Goal: Feedback & Contribution: Leave review/rating

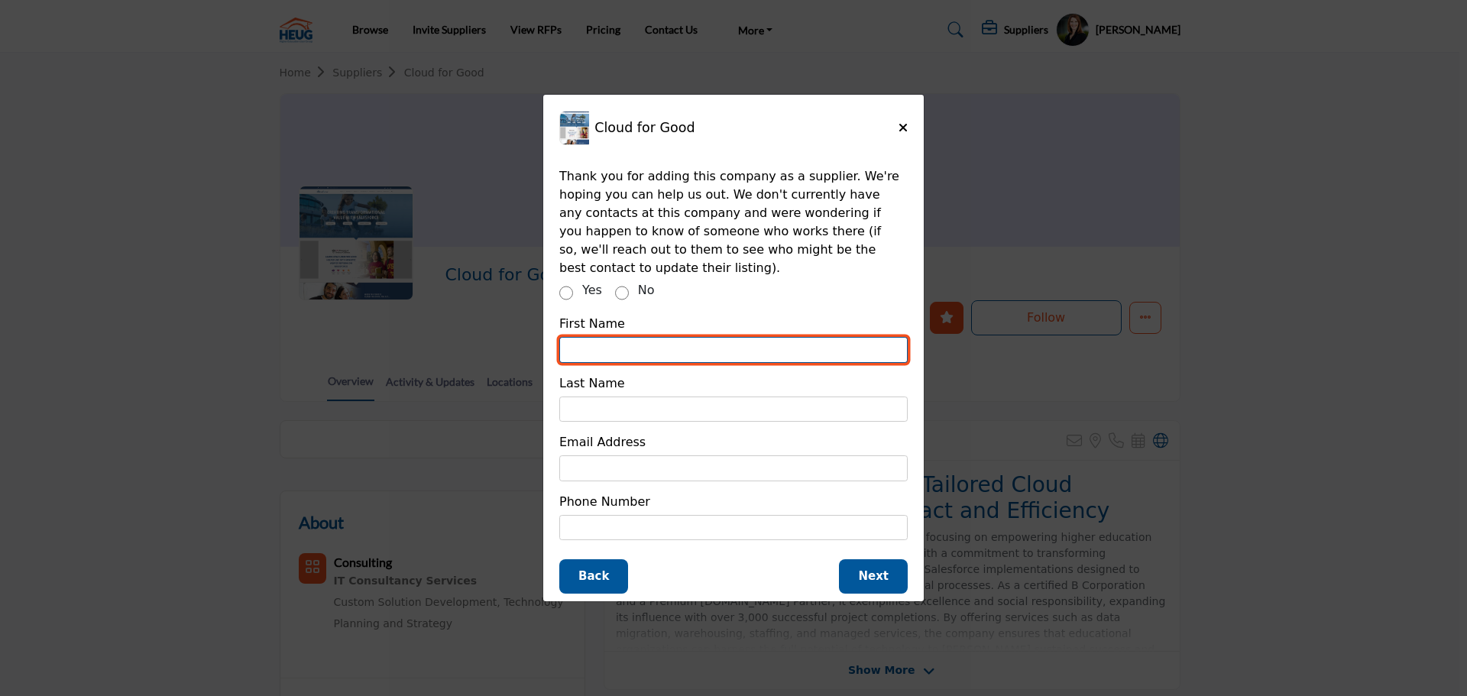
click at [658, 337] on input "Supplier Rating and Recommendation Modal for Cloud for Good" at bounding box center [733, 350] width 348 height 26
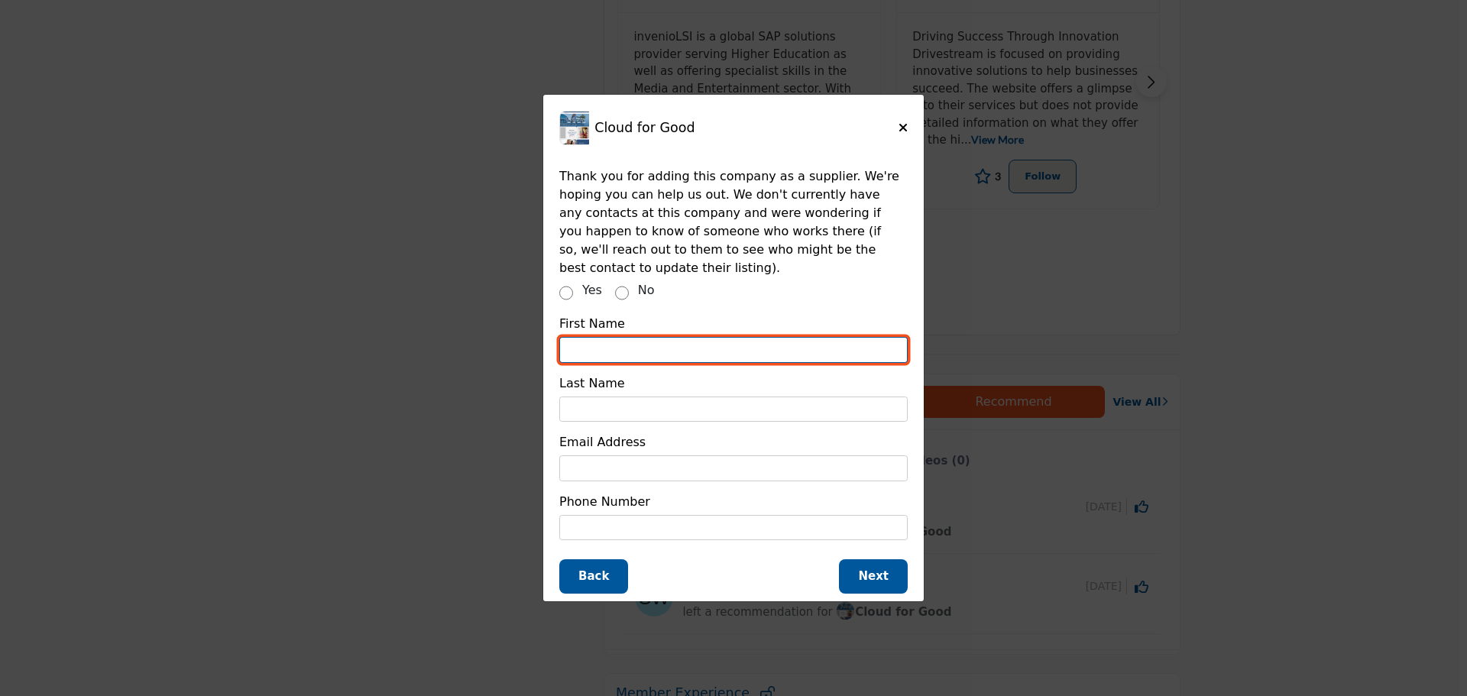
scroll to position [885, 0]
type input "*****"
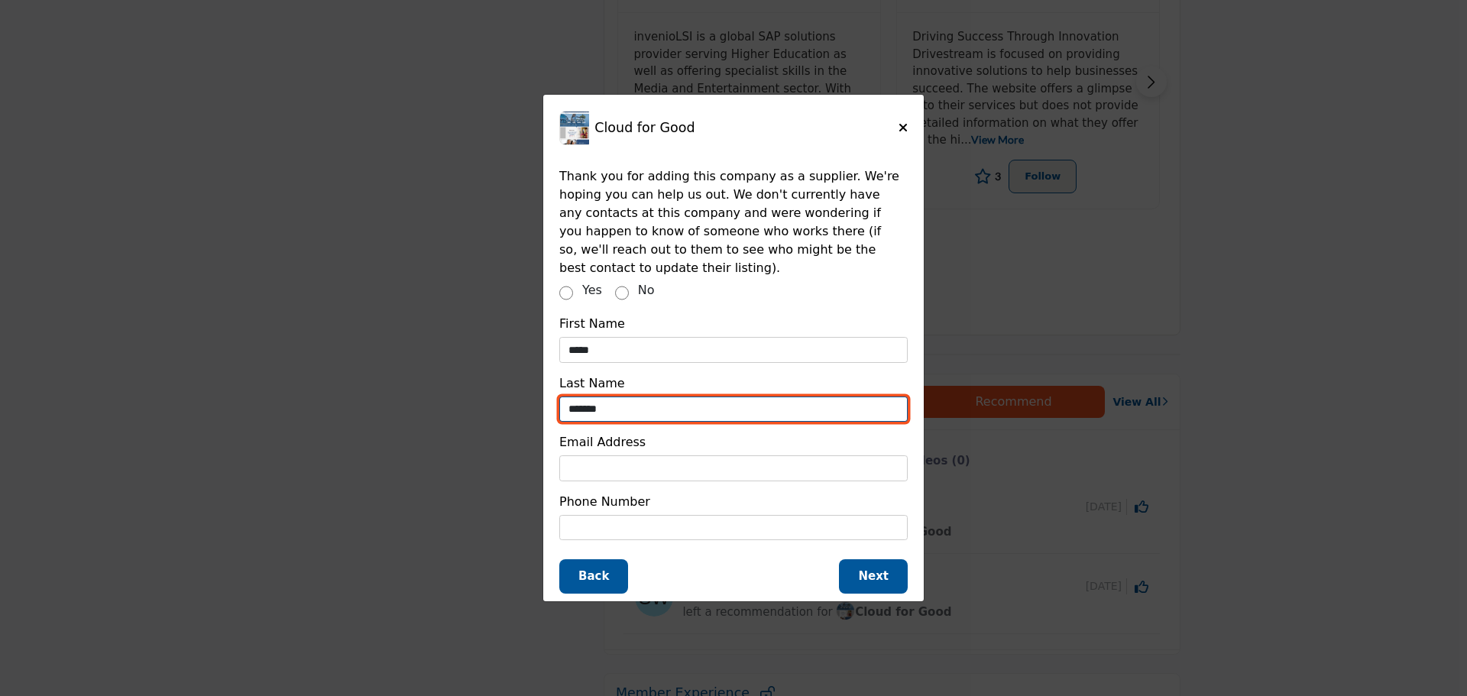
type input "*******"
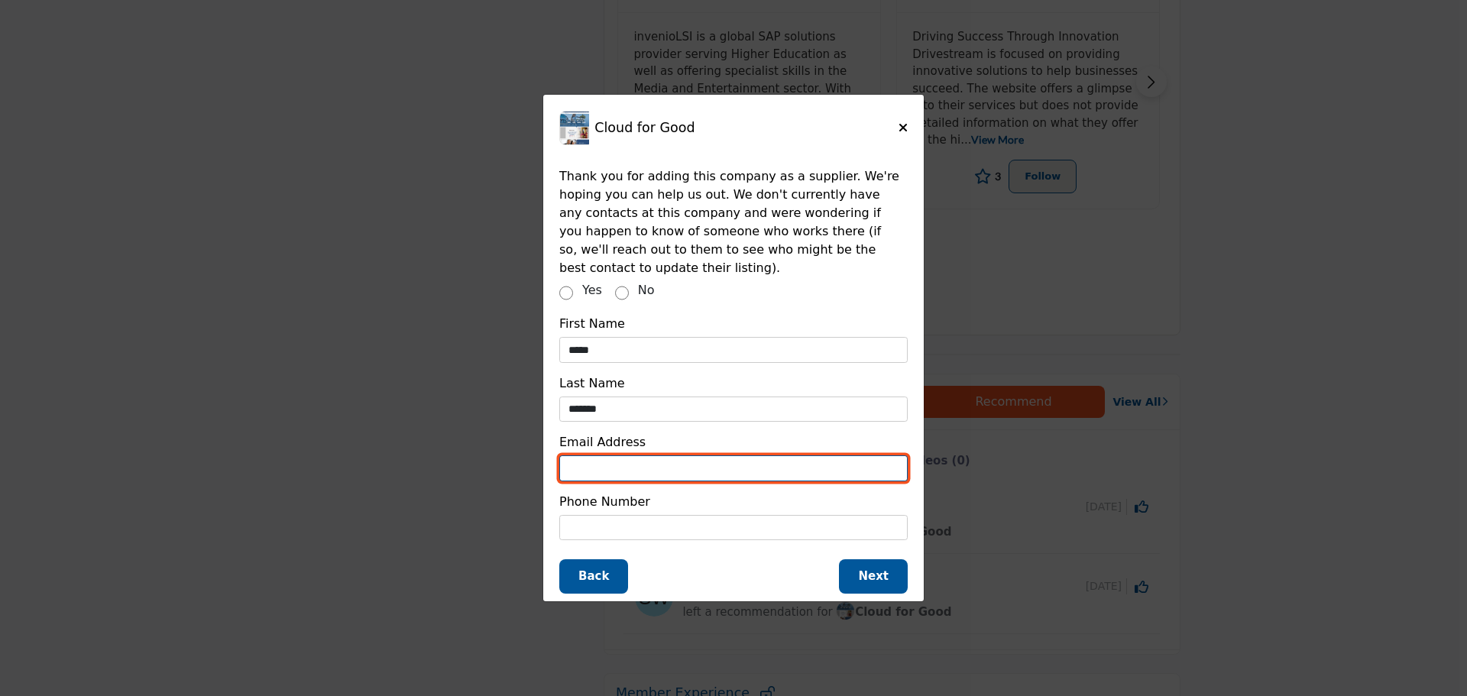
click at [621, 468] on input "Supplier Rating and Recommendation Modal for Cloud for Good" at bounding box center [733, 468] width 348 height 26
paste input "**********"
drag, startPoint x: 656, startPoint y: 458, endPoint x: 513, endPoint y: 458, distance: 143.6
click at [513, 458] on div "Cloud for Good How likely are you to recommend this supplier to a friend or col…" at bounding box center [733, 348] width 1467 height 696
type input "**********"
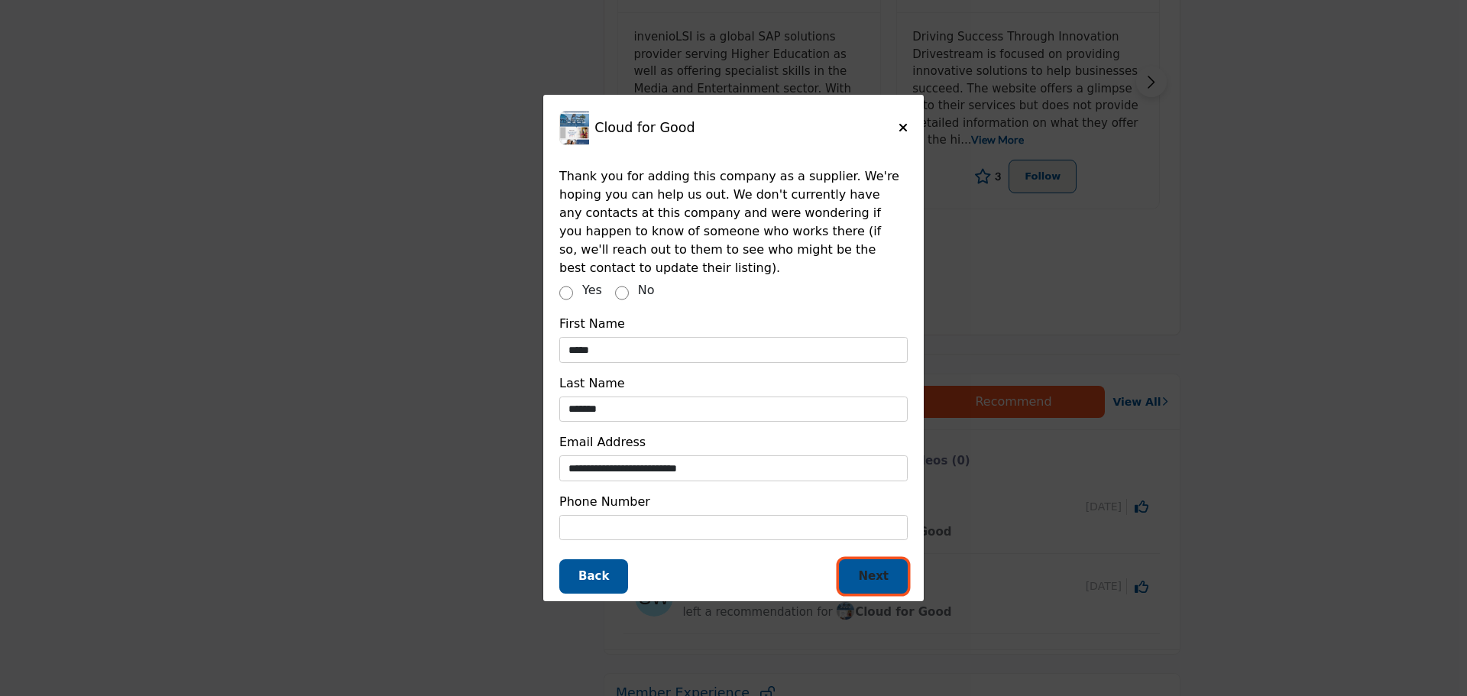
click at [863, 569] on span "Next" at bounding box center [873, 576] width 31 height 14
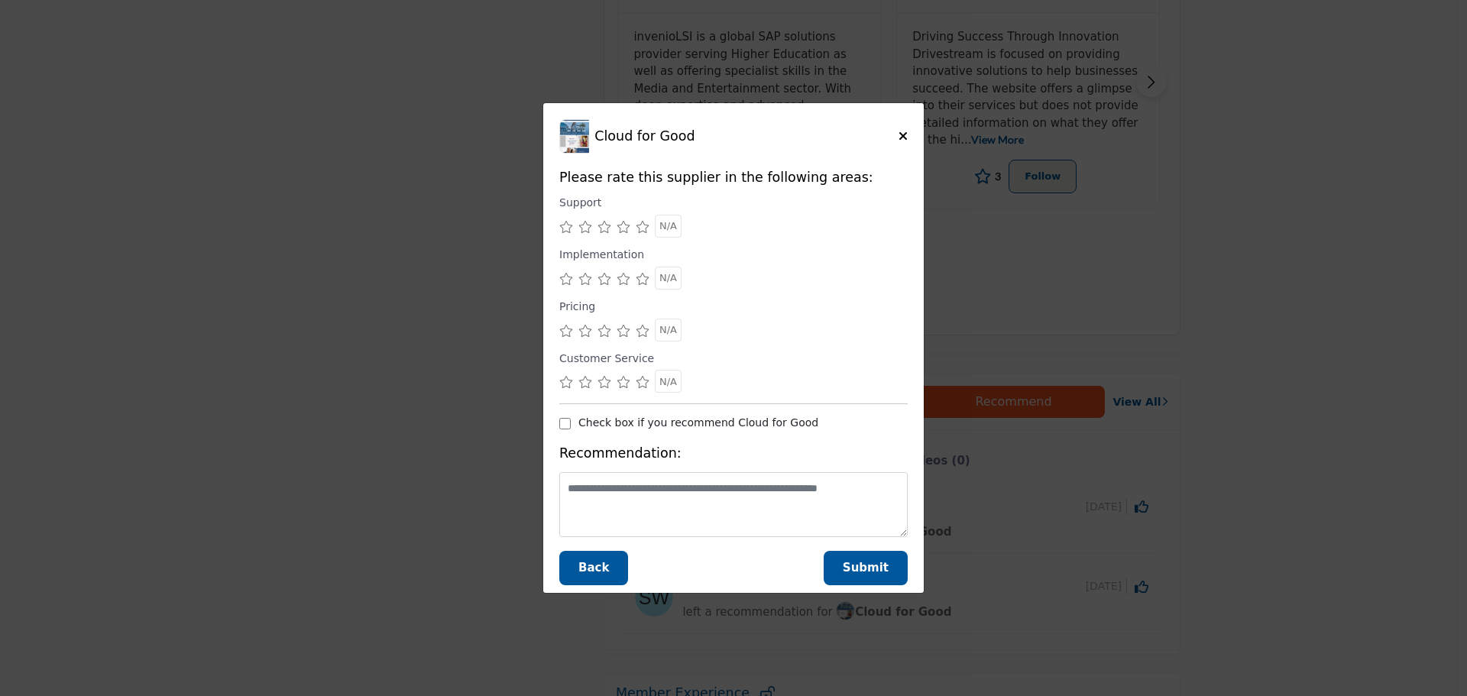
click at [646, 225] on icon "Supplier Rating and Recommendation Modal for Cloud for Good" at bounding box center [643, 227] width 14 height 12
click at [642, 274] on icon "Supplier Rating and Recommendation Modal for Cloud for Good" at bounding box center [643, 279] width 14 height 12
click at [639, 380] on icon "Supplier Rating and Recommendation Modal for Cloud for Good" at bounding box center [643, 382] width 14 height 12
click at [638, 331] on icon "Supplier Rating and Recommendation Modal for Cloud for Good" at bounding box center [643, 331] width 14 height 12
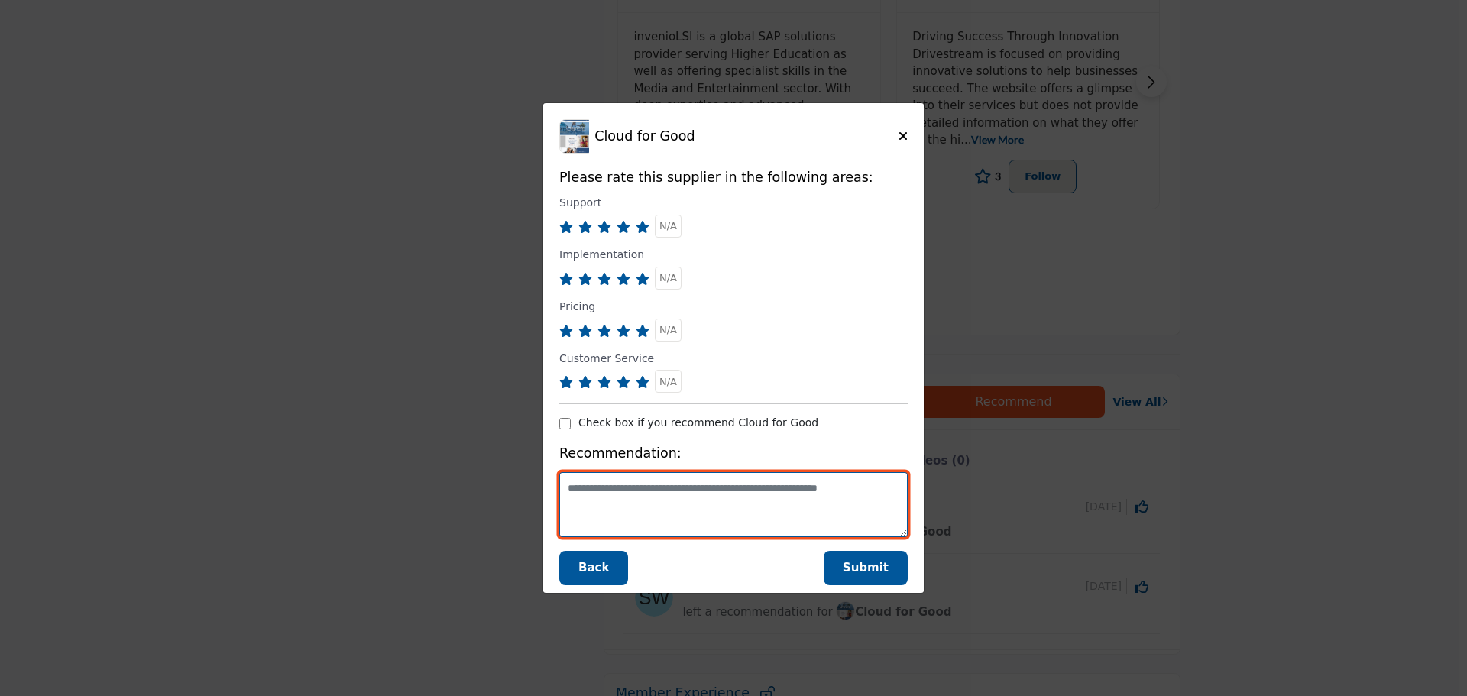
click at [694, 487] on textarea "Supplier Rating and Recommendation Modal for Cloud for Good" at bounding box center [733, 504] width 348 height 65
click at [826, 515] on textarea "**********" at bounding box center [733, 504] width 348 height 65
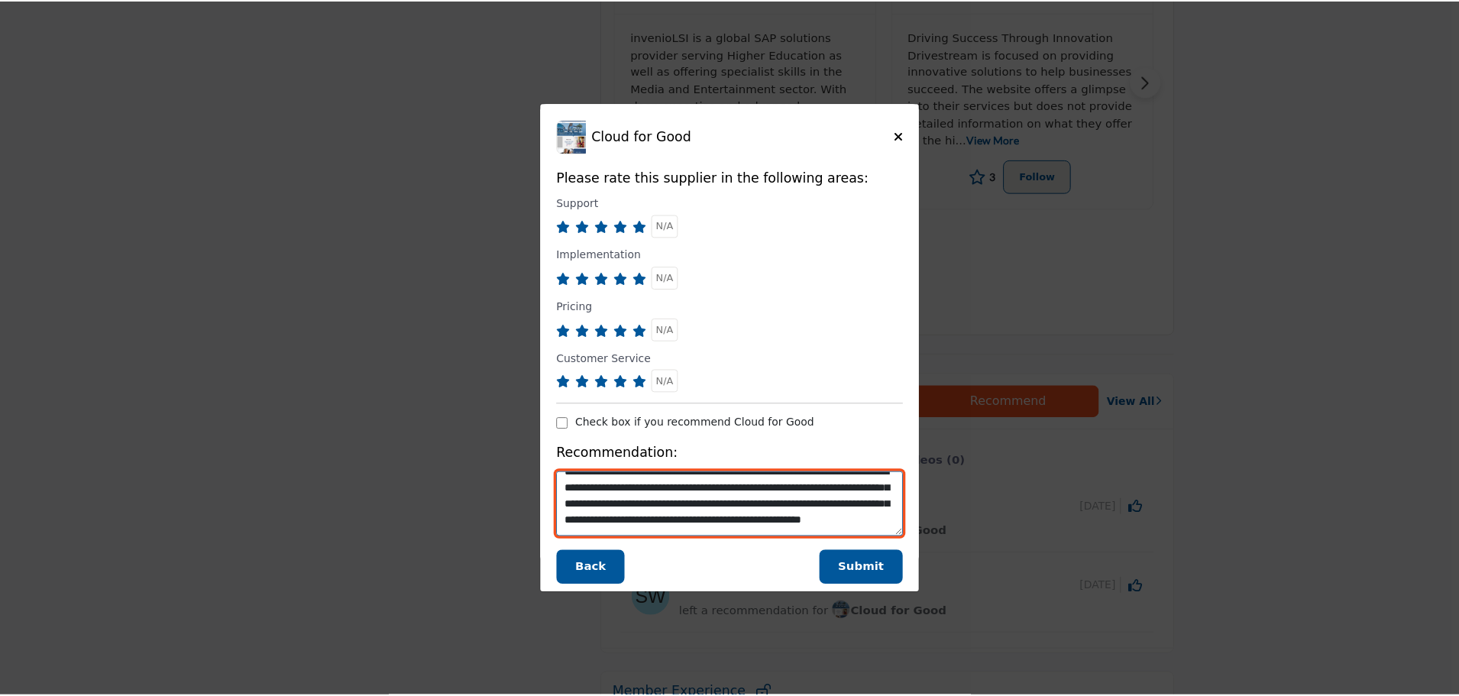
scroll to position [40, 0]
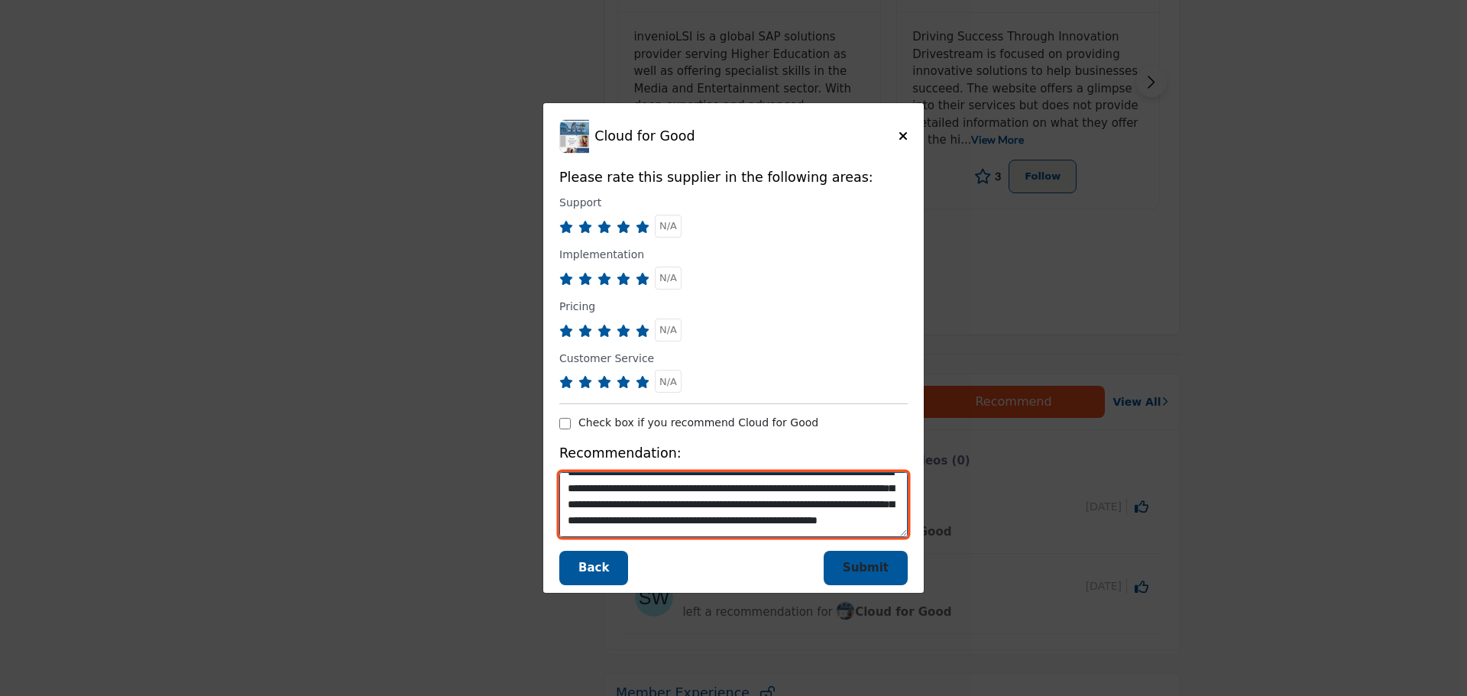
type textarea "**********"
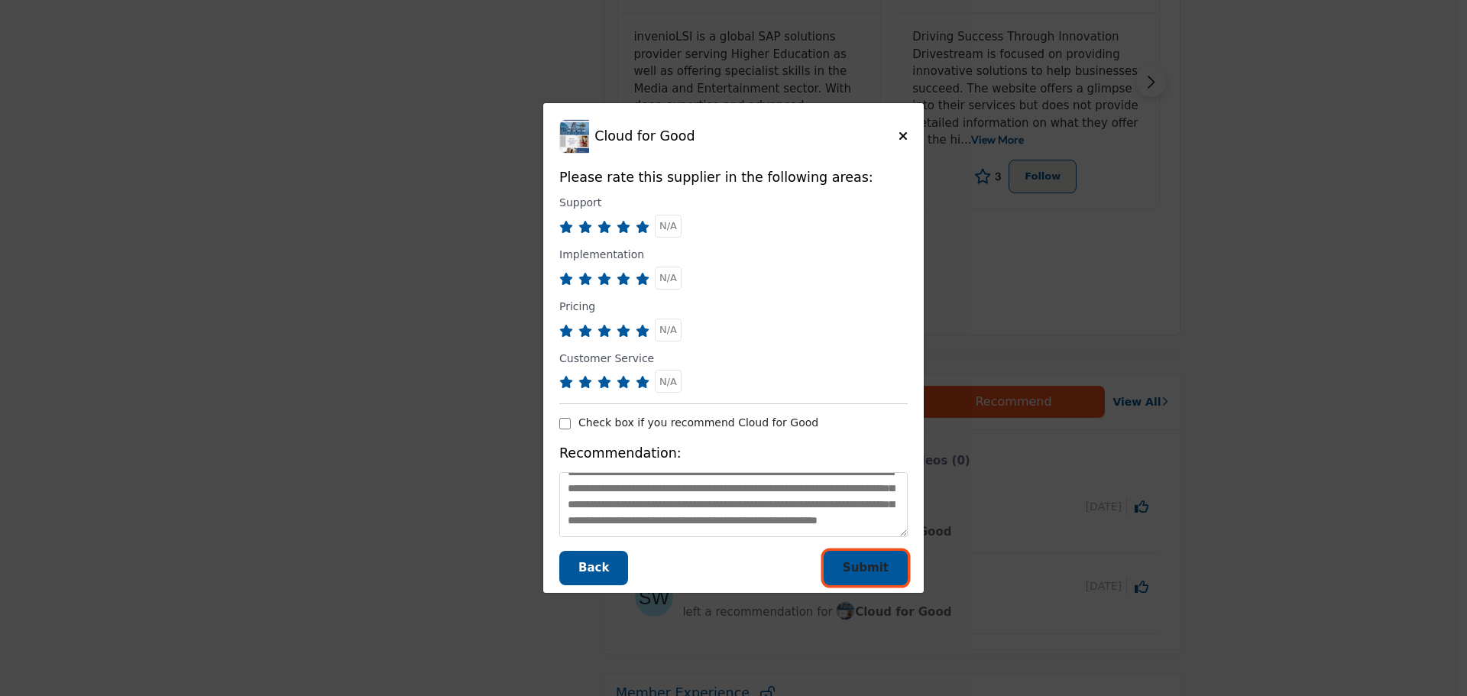
click at [893, 552] on button "Submit" at bounding box center [865, 568] width 84 height 34
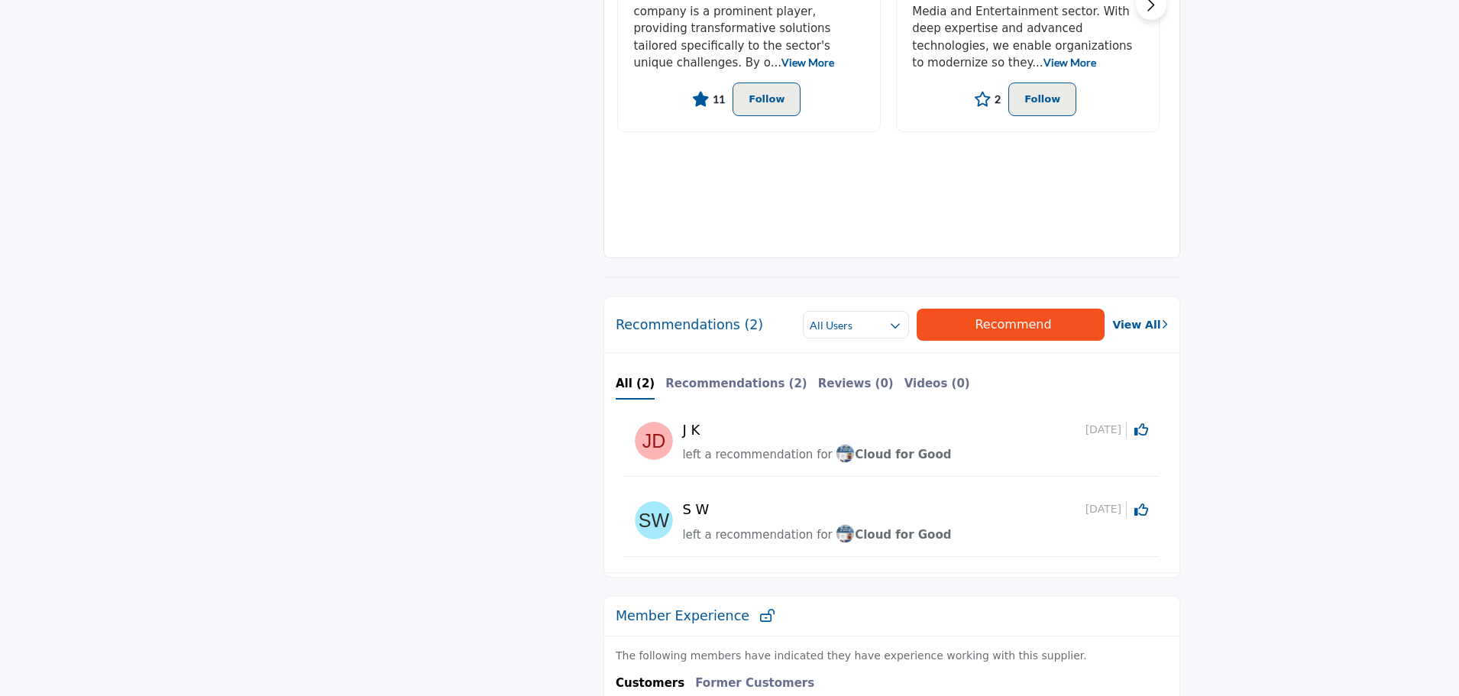
scroll to position [987, 0]
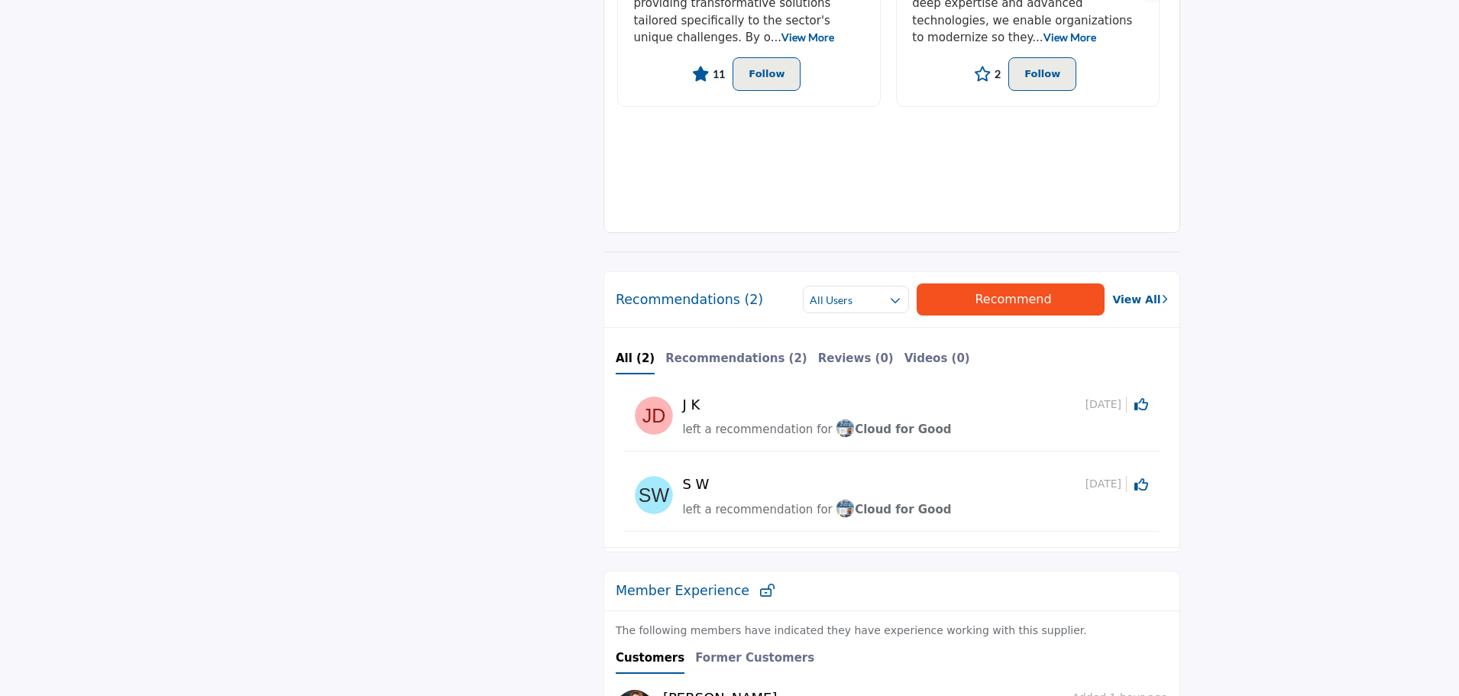
click at [716, 298] on div "Recommendations (2) All Users All Users Members Suppliers Recommend" at bounding box center [891, 411] width 577 height 281
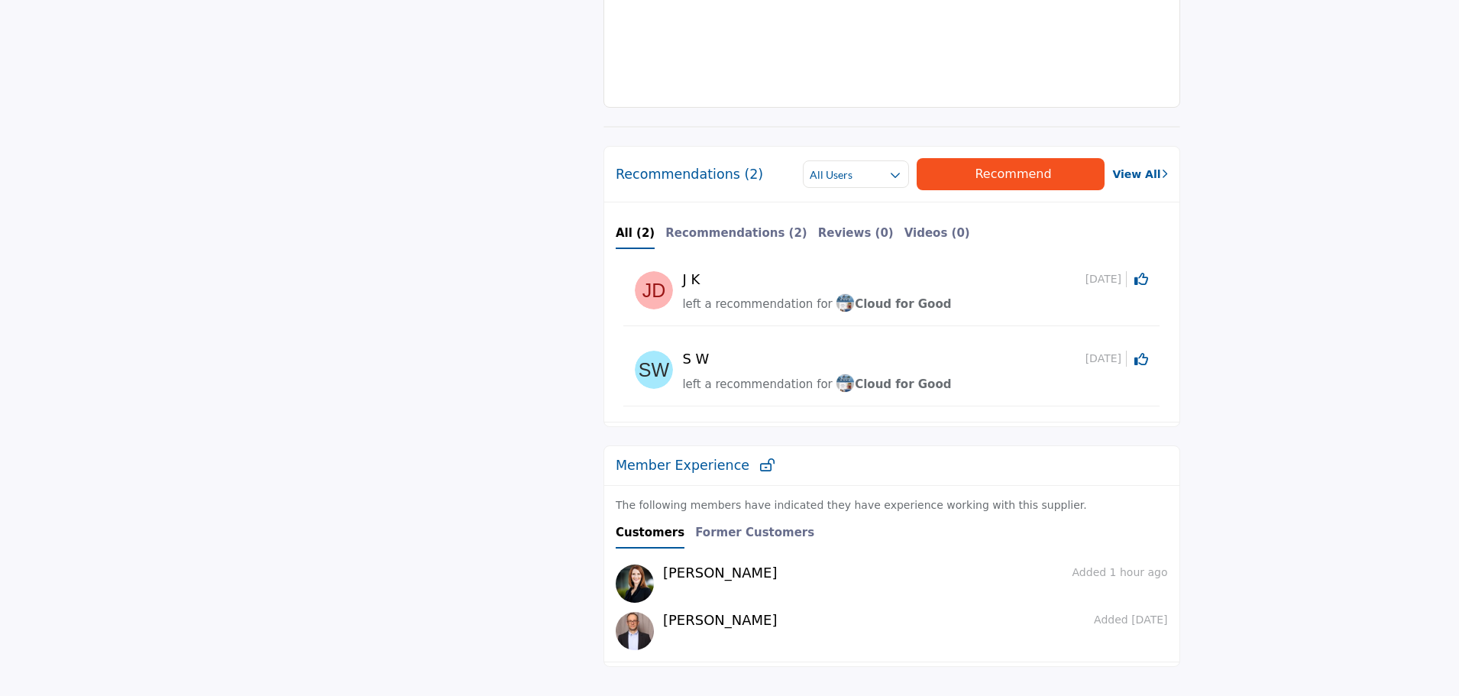
click at [1146, 180] on link "View All" at bounding box center [1139, 175] width 55 height 16
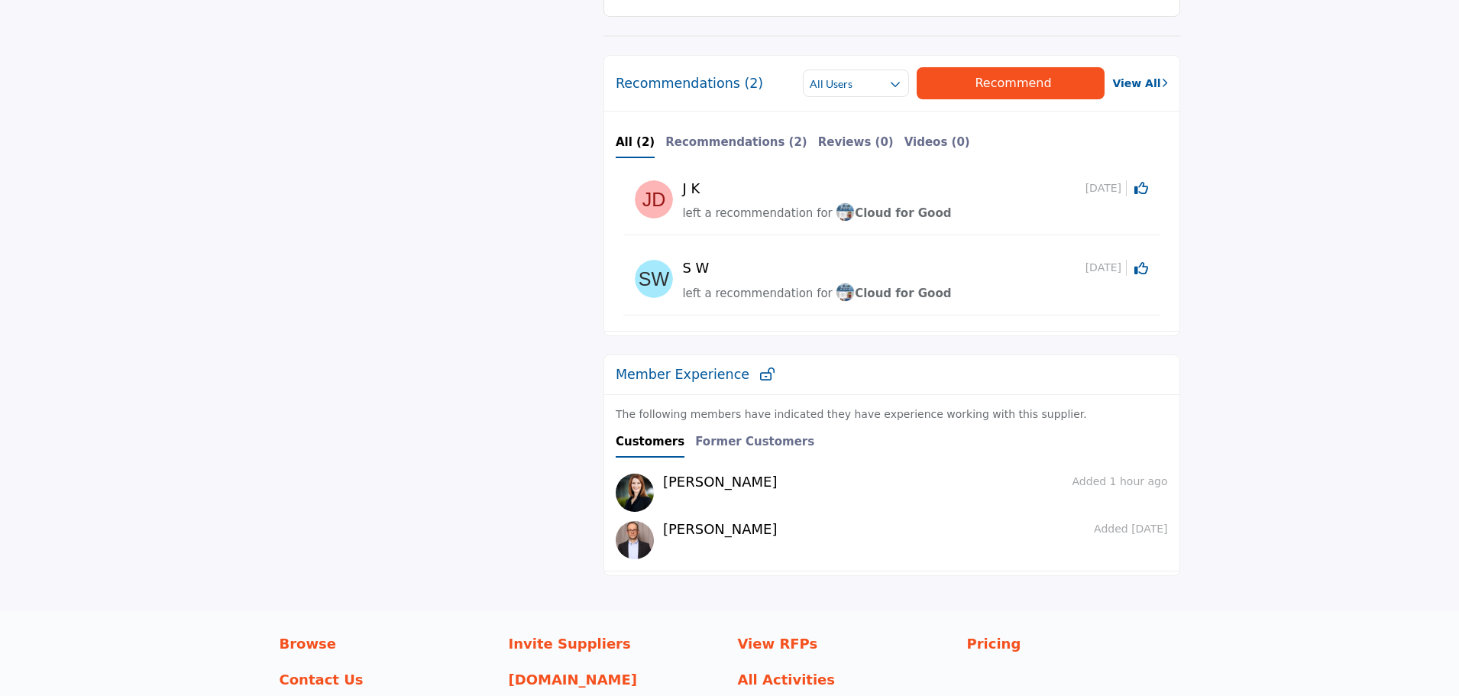
scroll to position [1230, 0]
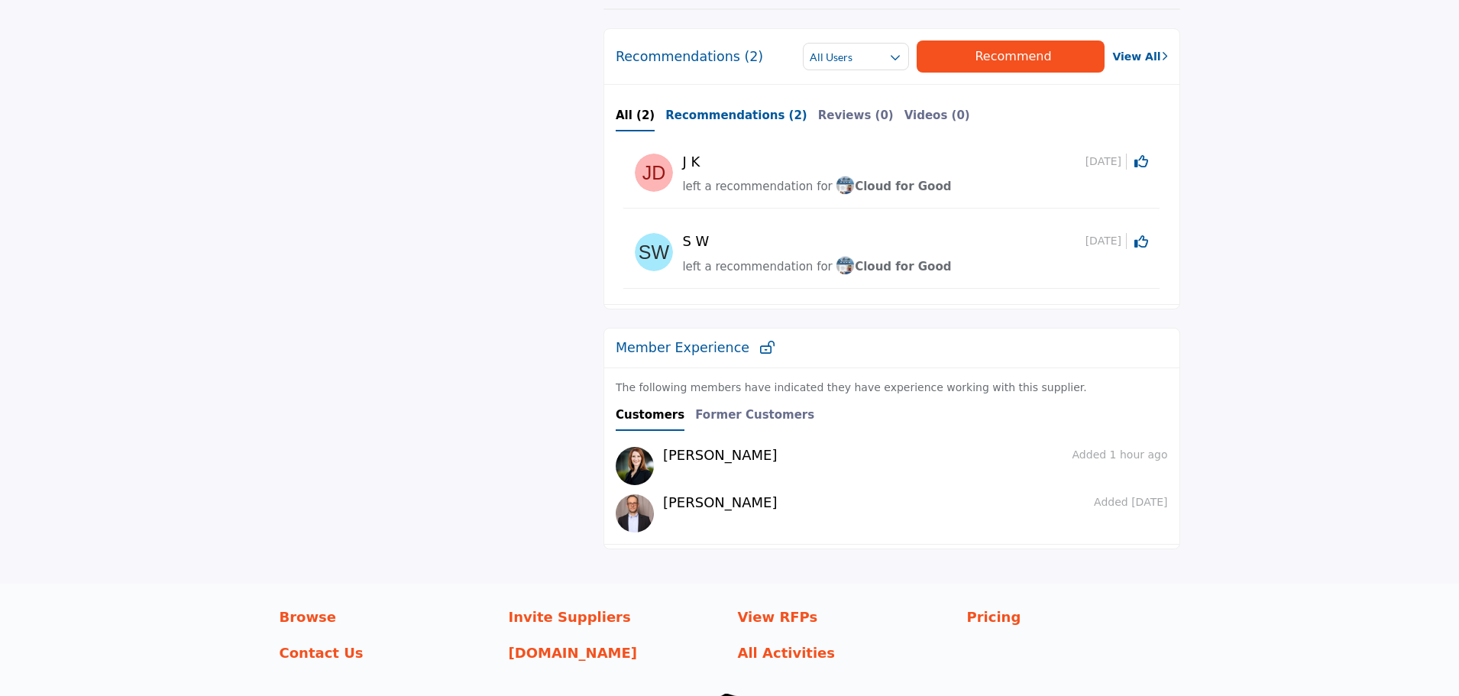
click at [752, 125] on div "Recommendations (2)" at bounding box center [736, 119] width 142 height 24
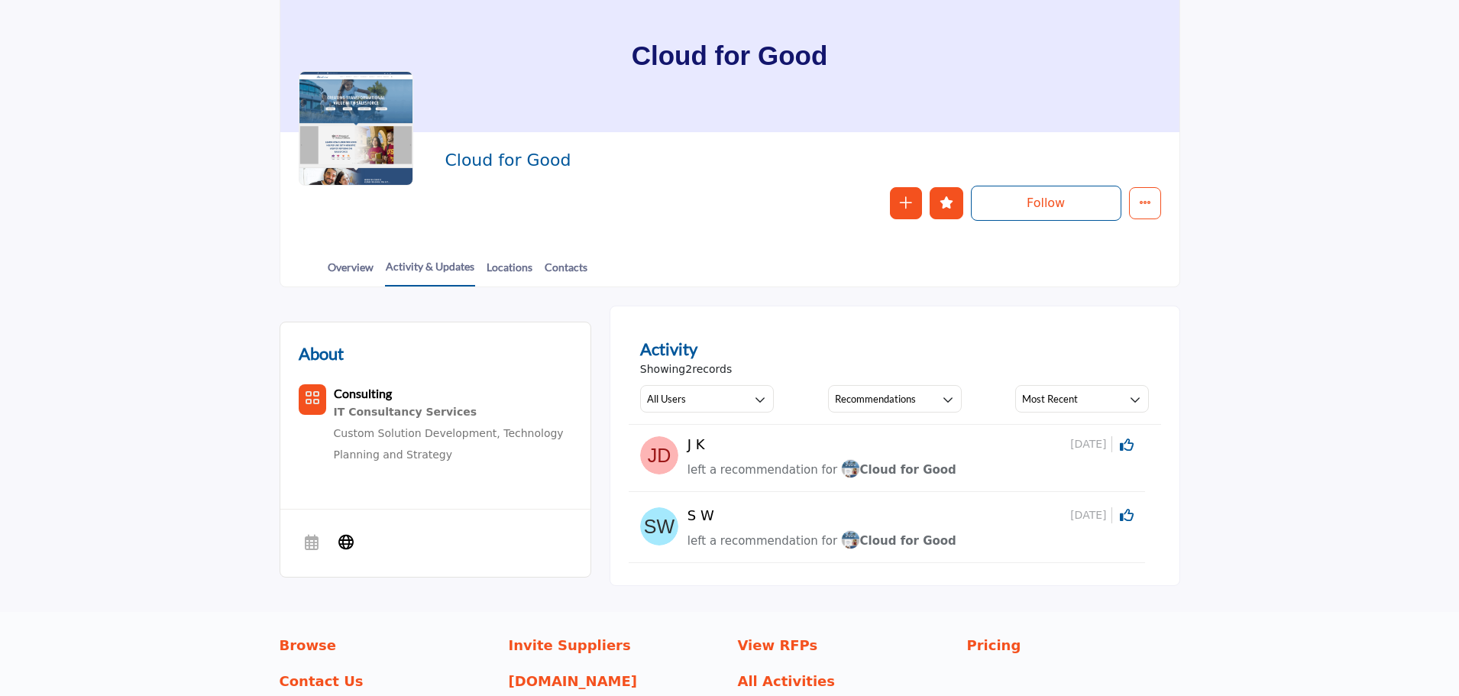
scroll to position [163, 0]
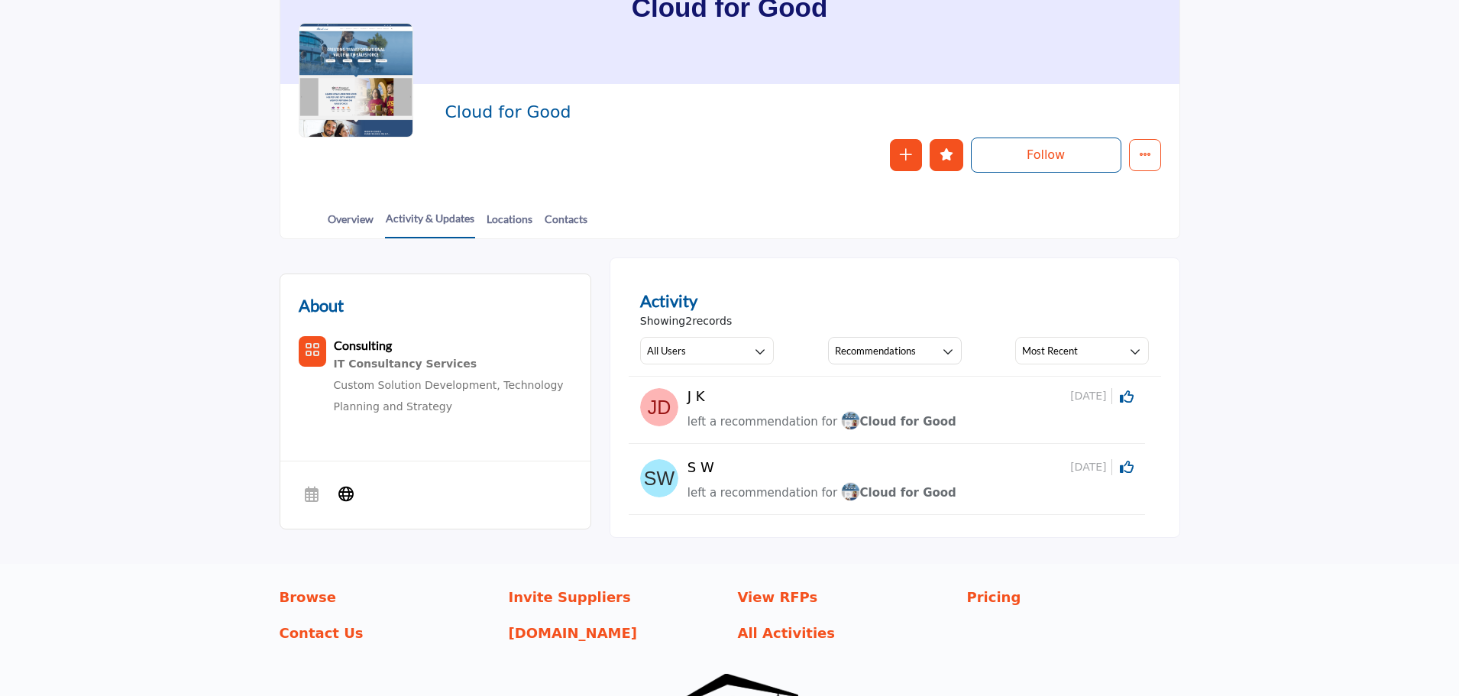
click at [653, 475] on img at bounding box center [659, 478] width 38 height 38
click at [355, 222] on link "Overview" at bounding box center [350, 224] width 47 height 27
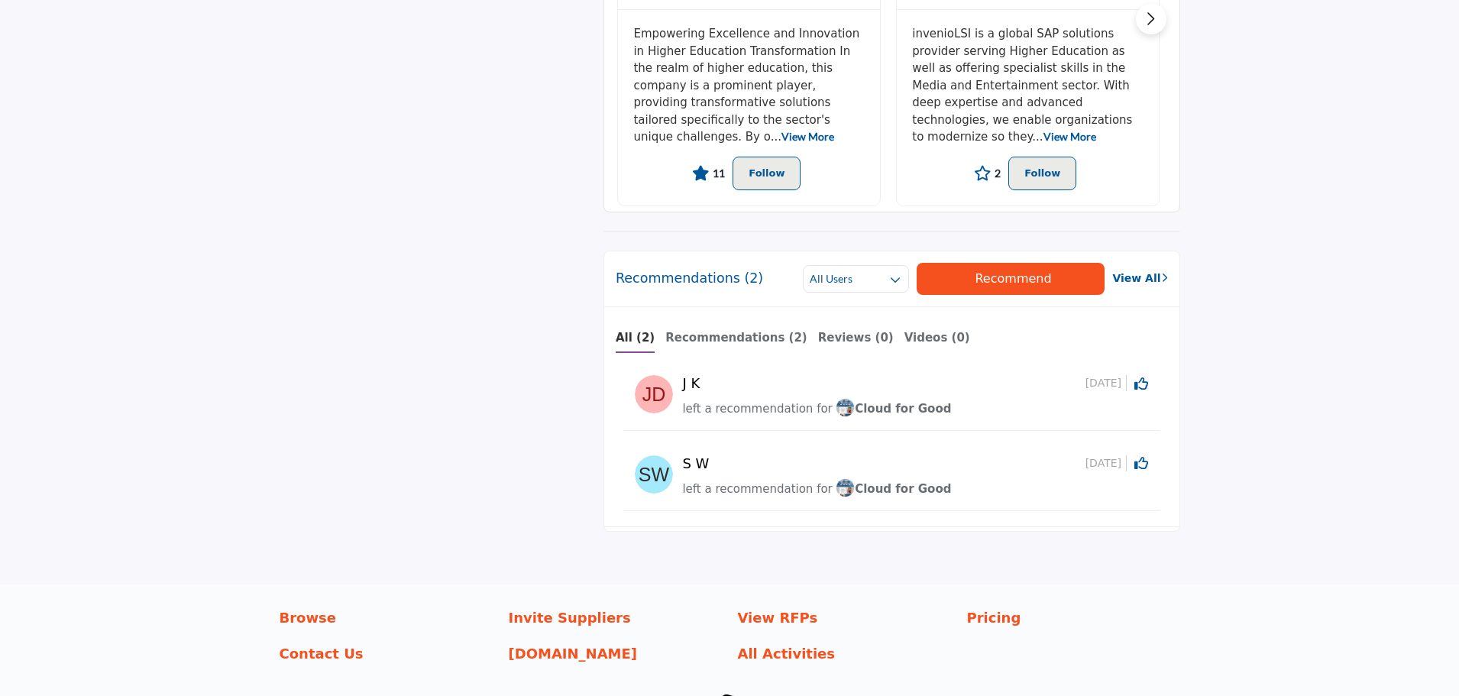
scroll to position [894, 0]
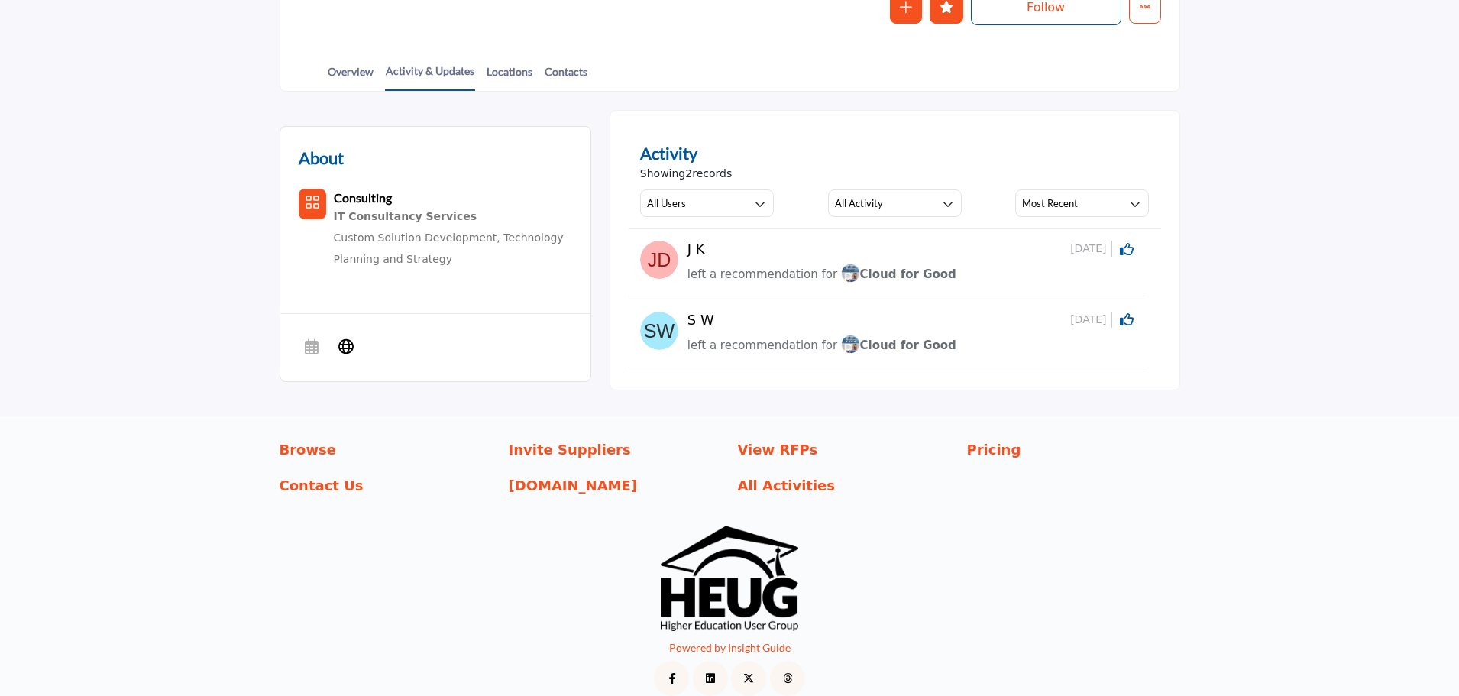
scroll to position [328, 0]
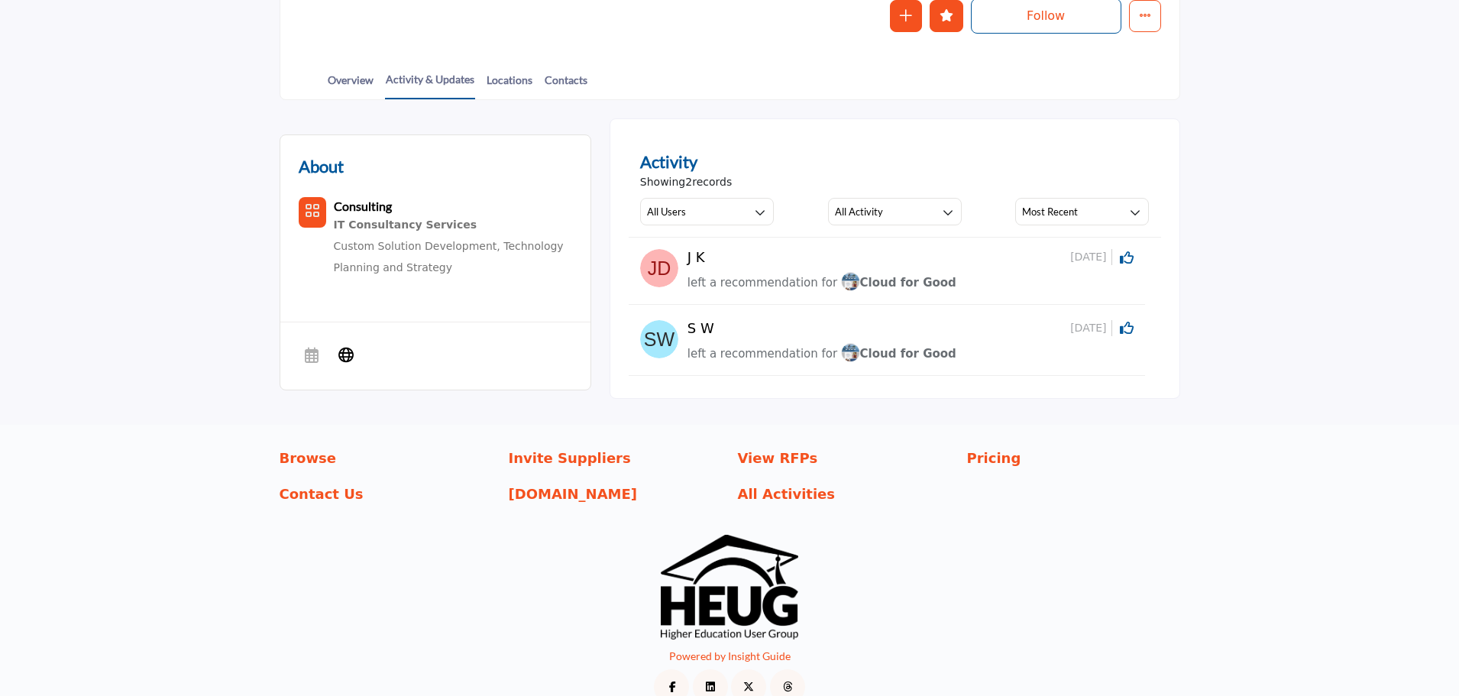
scroll to position [330, 0]
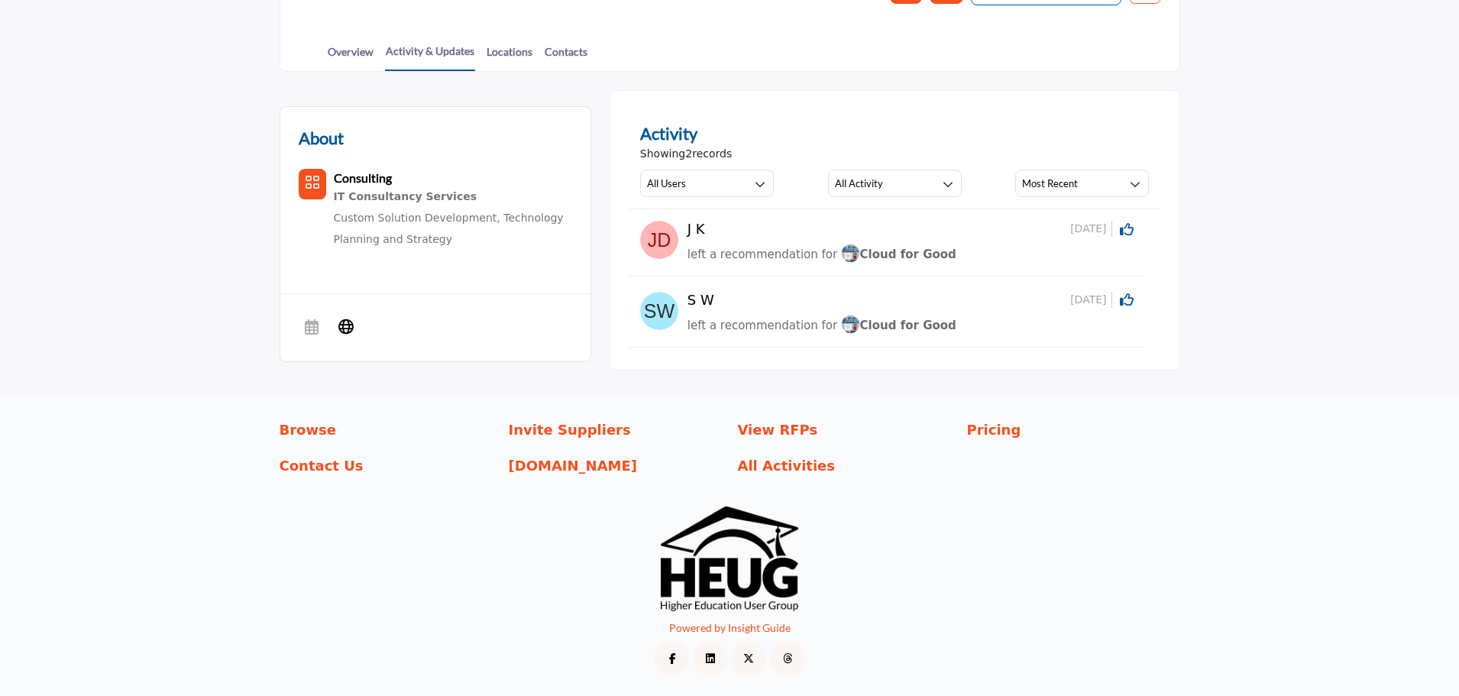
click at [374, 49] on div "Overview Activity & Updates Locations Contacts" at bounding box center [749, 47] width 861 height 47
click at [365, 49] on link "Overview" at bounding box center [350, 57] width 47 height 27
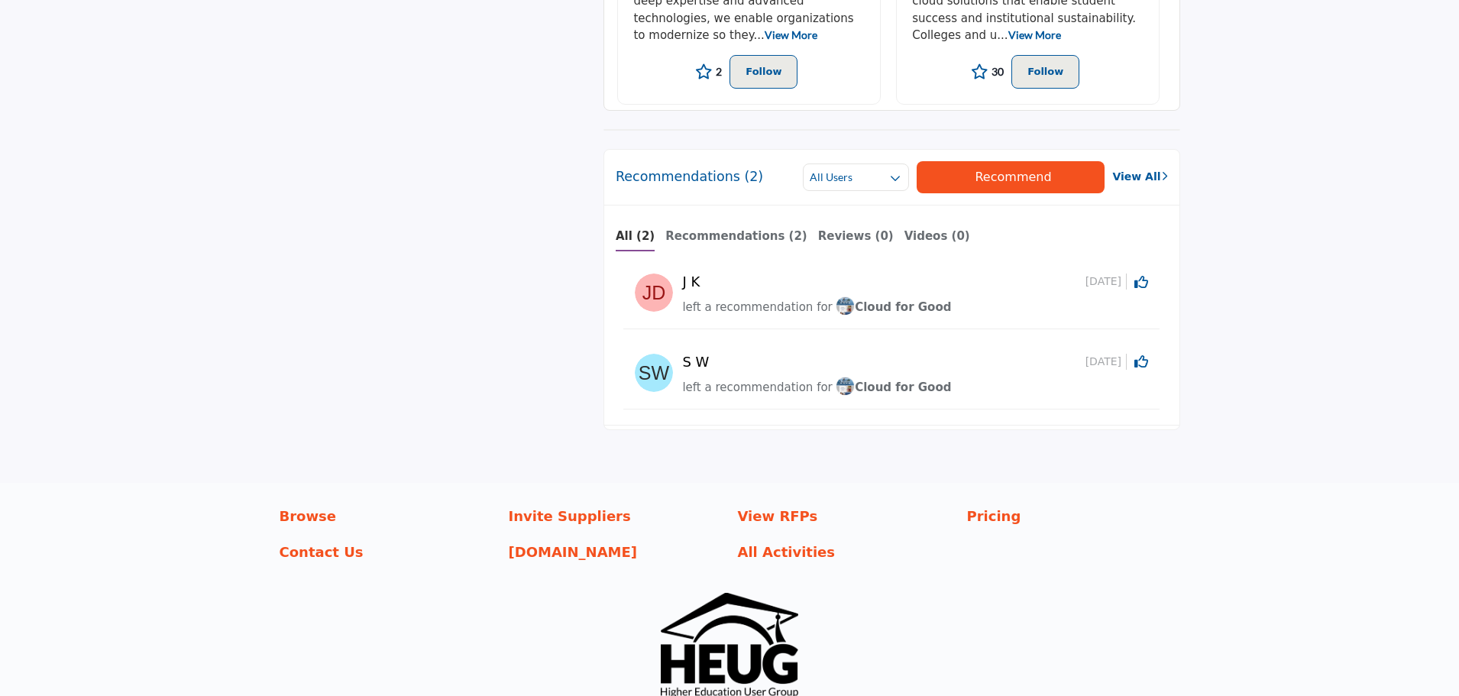
scroll to position [1077, 0]
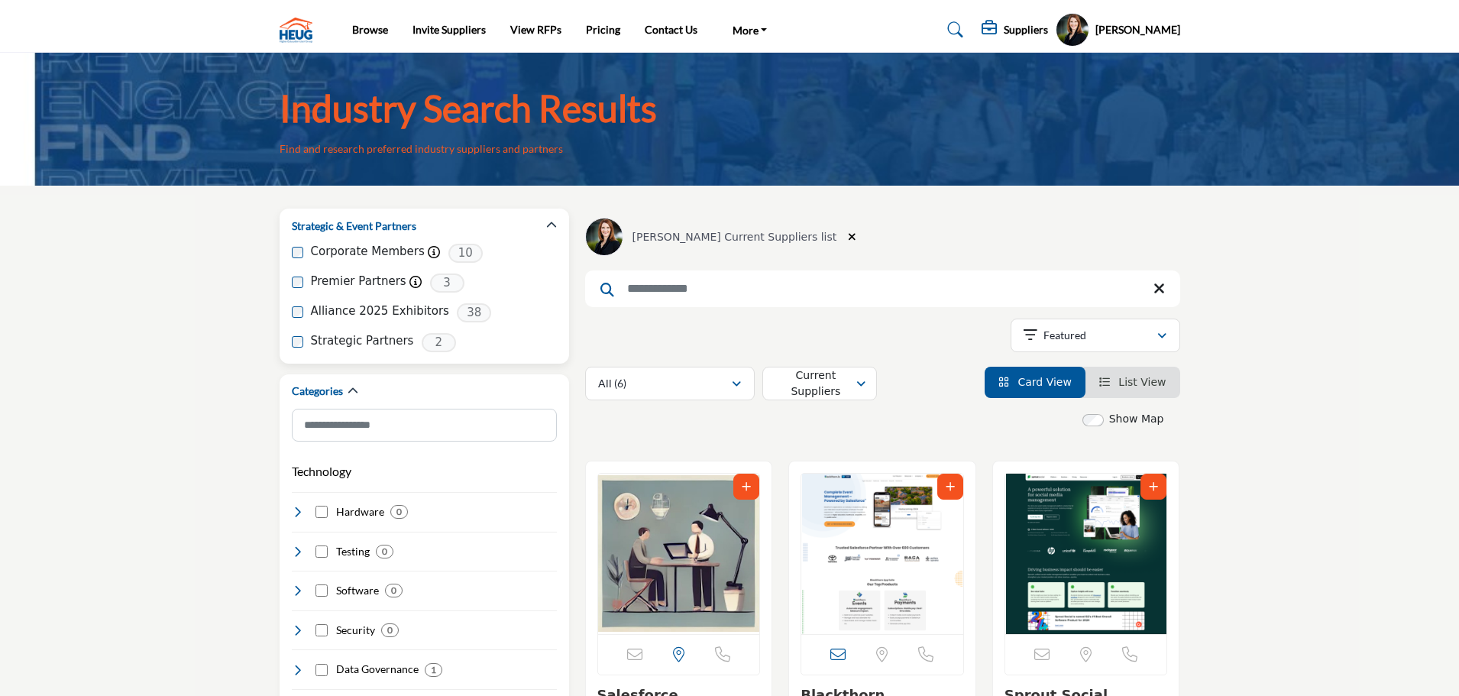
drag, startPoint x: 817, startPoint y: 240, endPoint x: 542, endPoint y: 228, distance: 275.3
click at [840, 240] on button "Clear search location" at bounding box center [851, 237] width 23 height 31
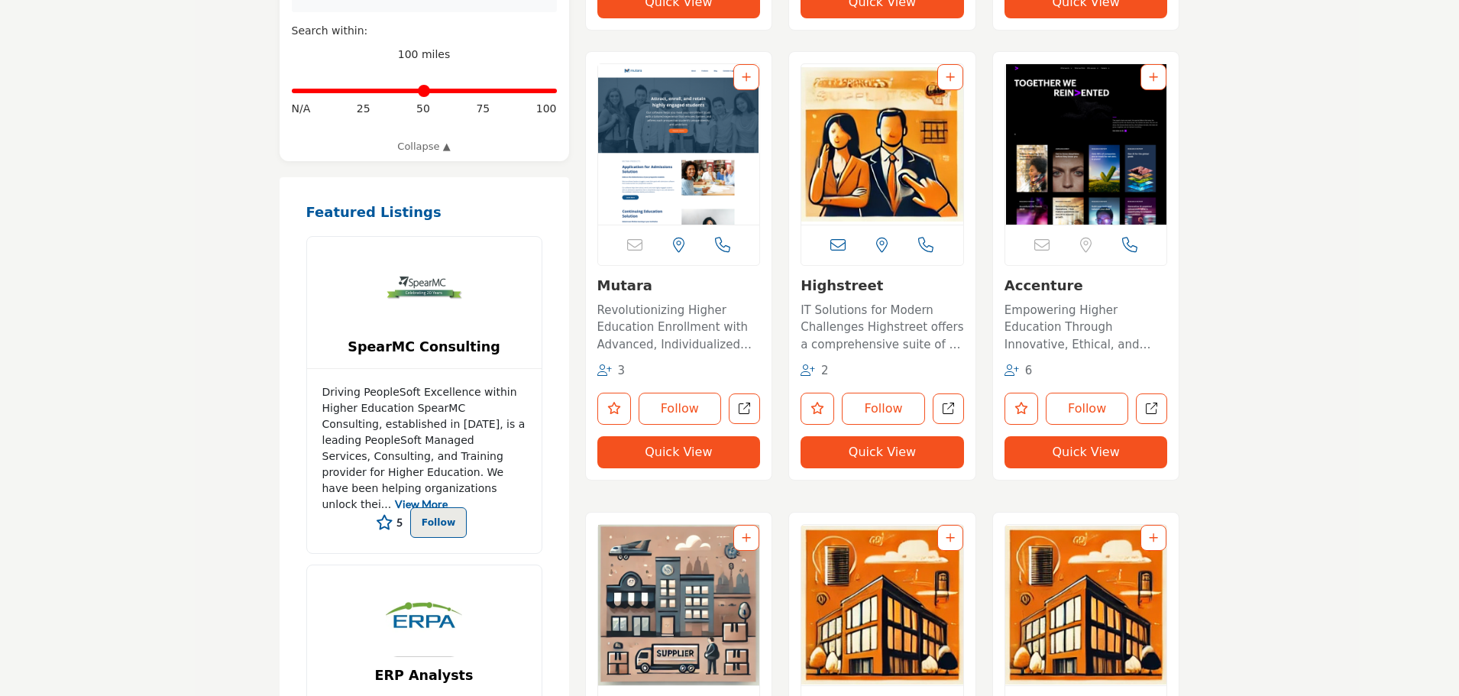
scroll to position [3027, 0]
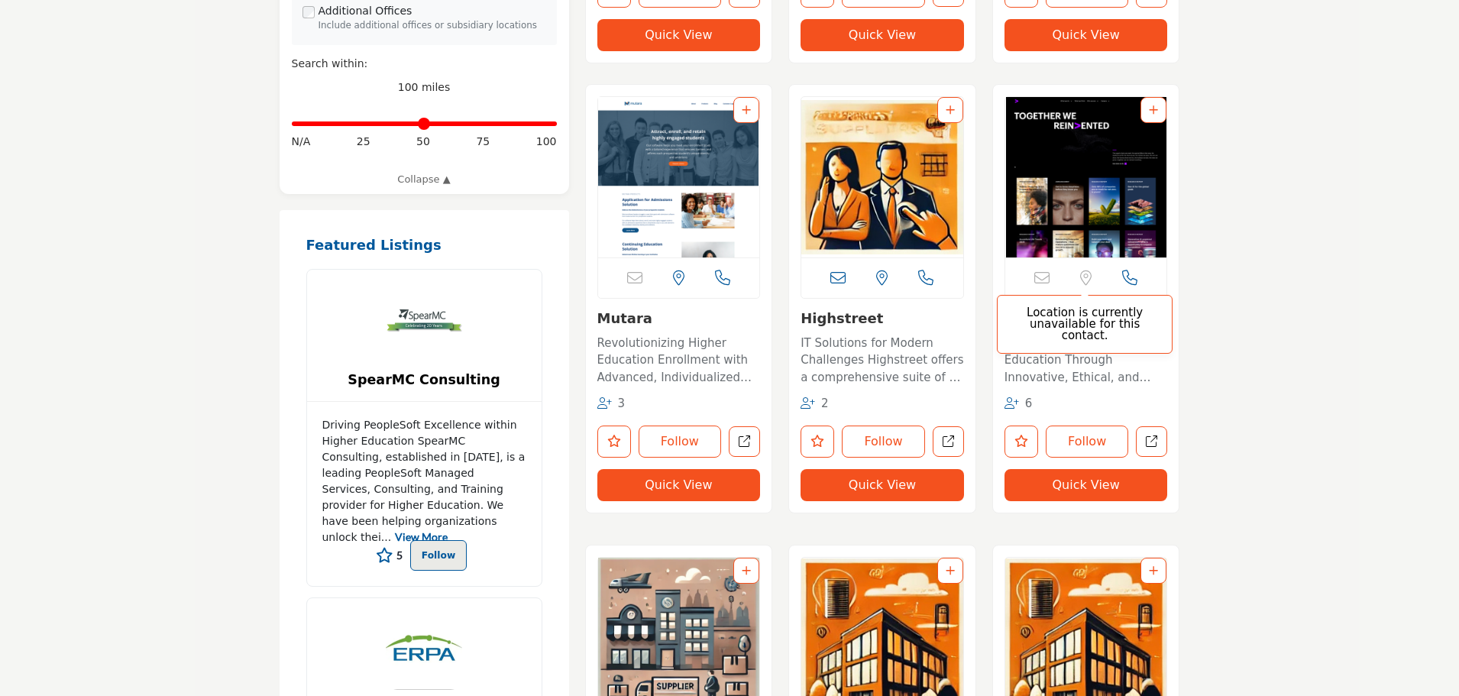
click at [1089, 322] on p "Location is currently unavailable for this contact." at bounding box center [1084, 324] width 159 height 34
click at [1075, 349] on p "Empowering Higher Education Through Innovative, Ethical, and Global Solutions I…" at bounding box center [1086, 361] width 163 height 52
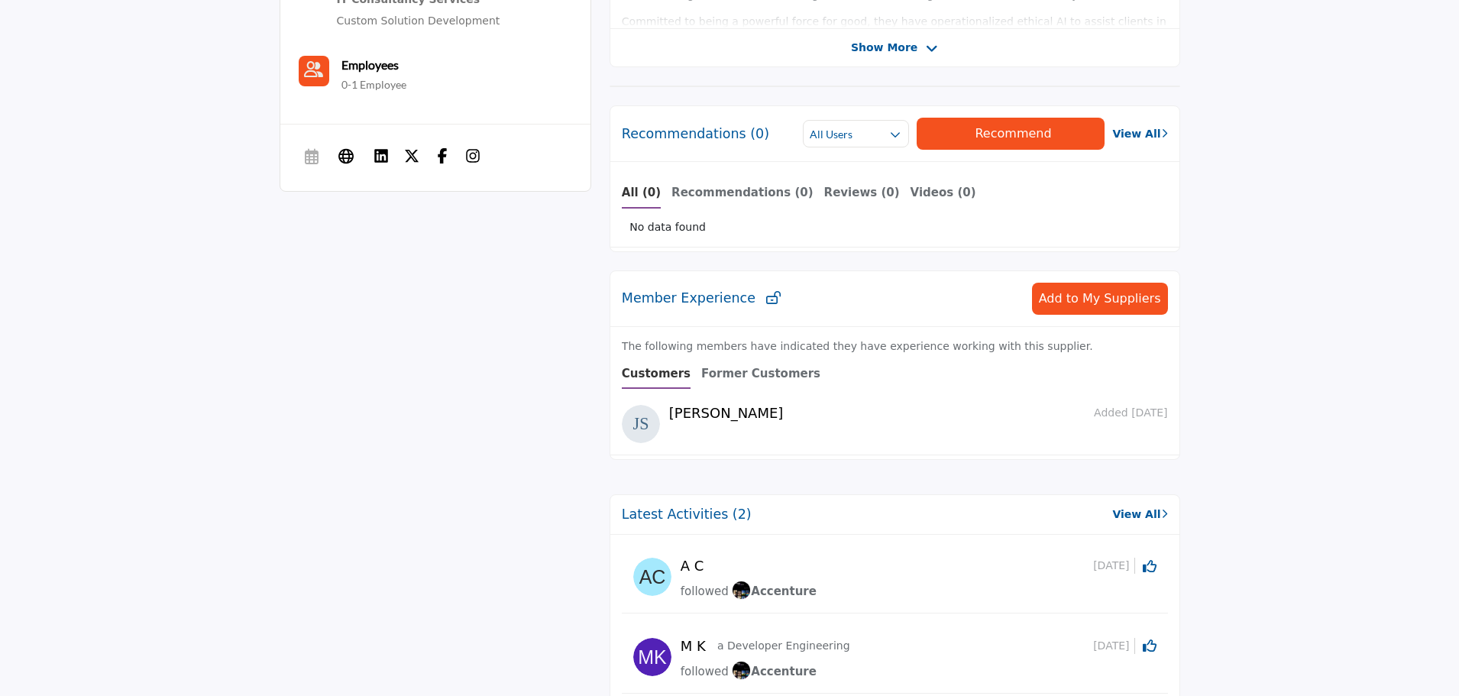
scroll to position [622, 0]
click at [1079, 296] on span "Add to My Suppliers" at bounding box center [1100, 299] width 122 height 15
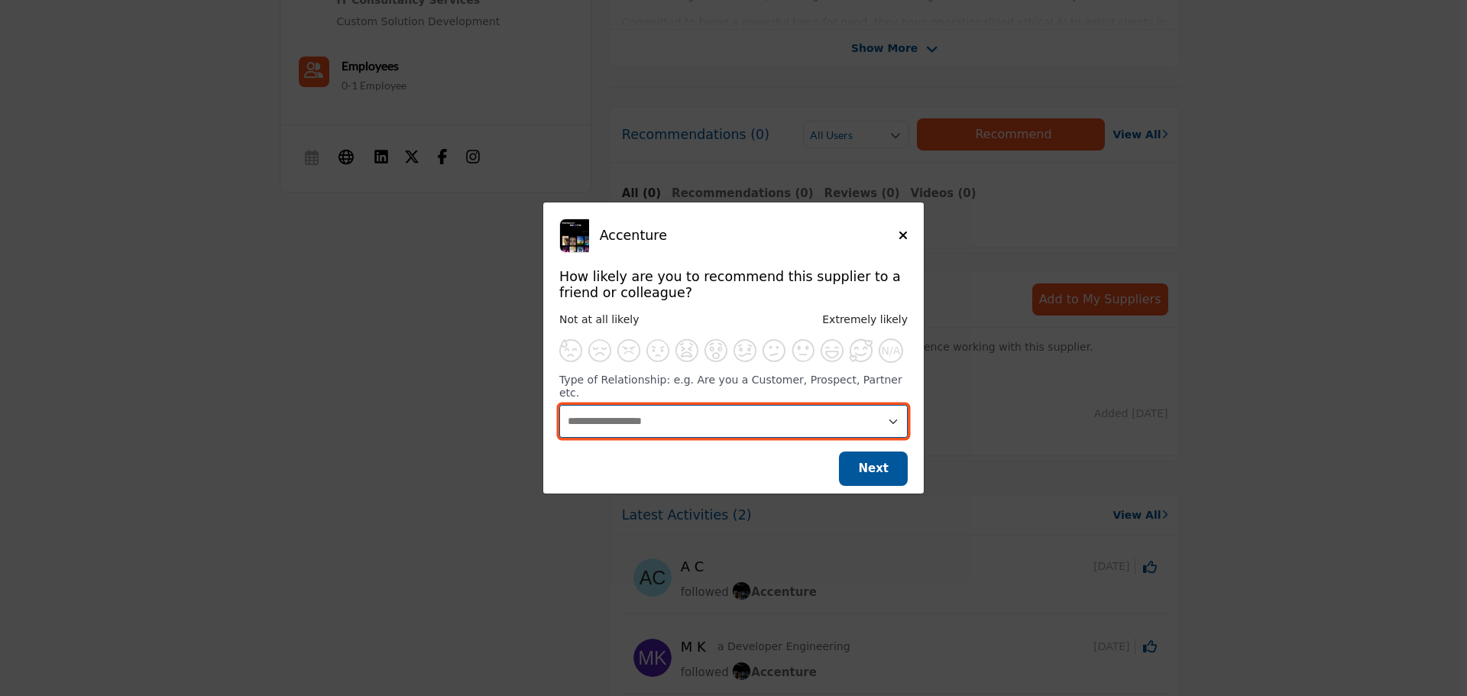
click at [704, 417] on select "**********" at bounding box center [733, 421] width 348 height 33
select select "**********"
click at [559, 405] on select "**********" at bounding box center [733, 421] width 348 height 33
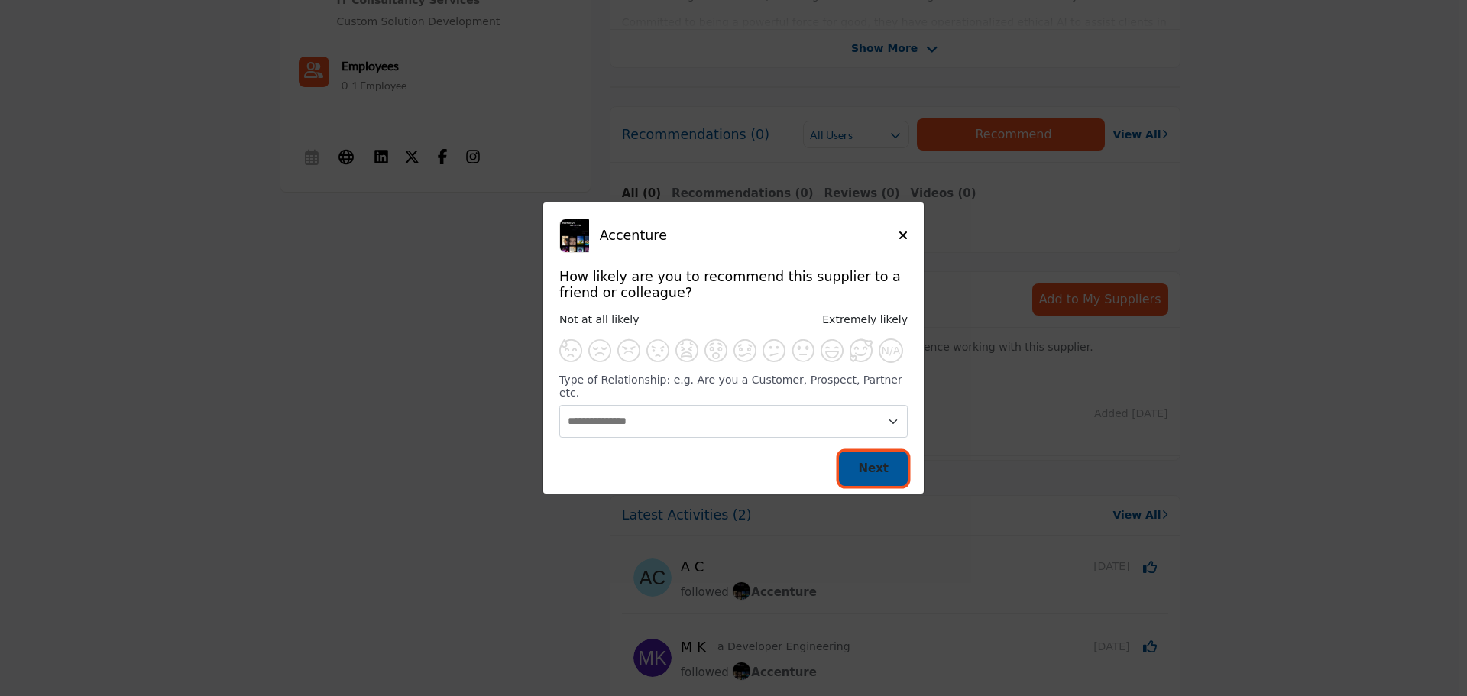
click at [869, 461] on span "Next" at bounding box center [873, 468] width 31 height 14
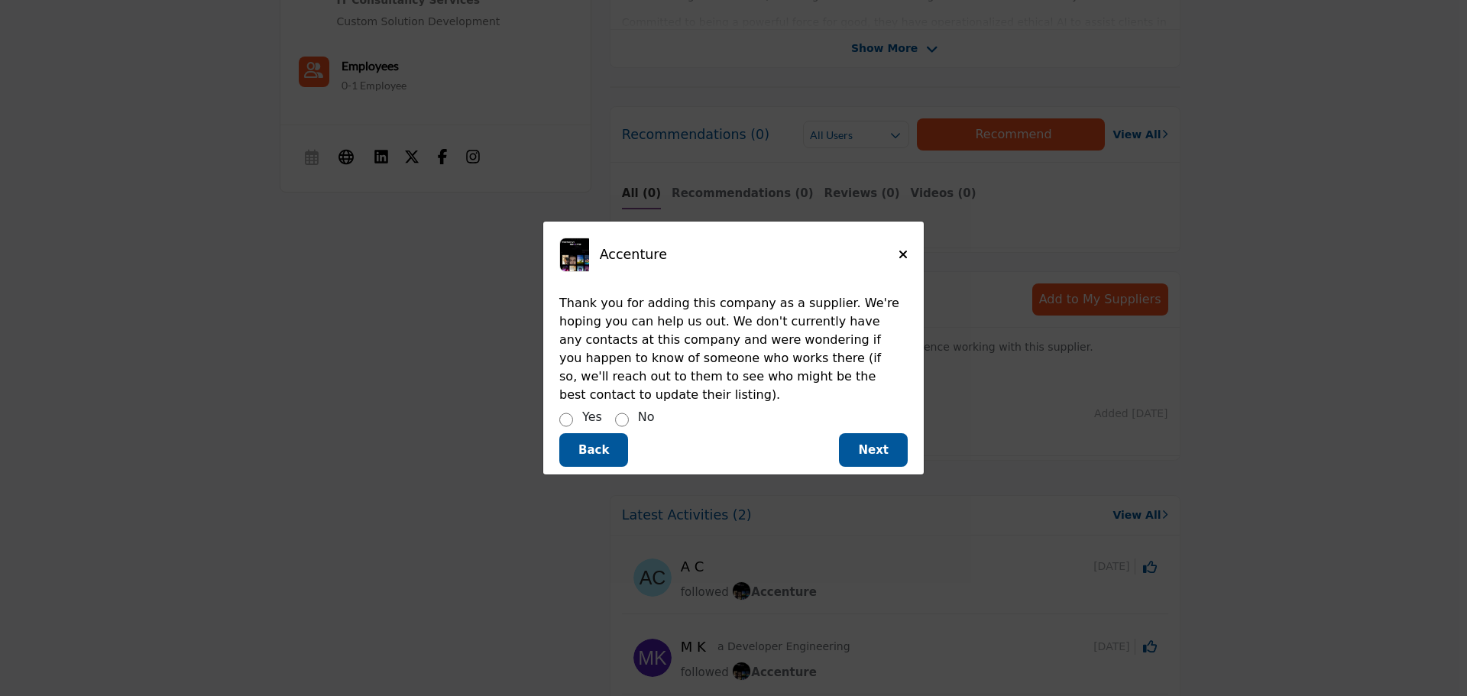
click at [626, 408] on div "Yes No" at bounding box center [733, 419] width 348 height 22
click at [872, 444] on span "Next" at bounding box center [873, 450] width 31 height 14
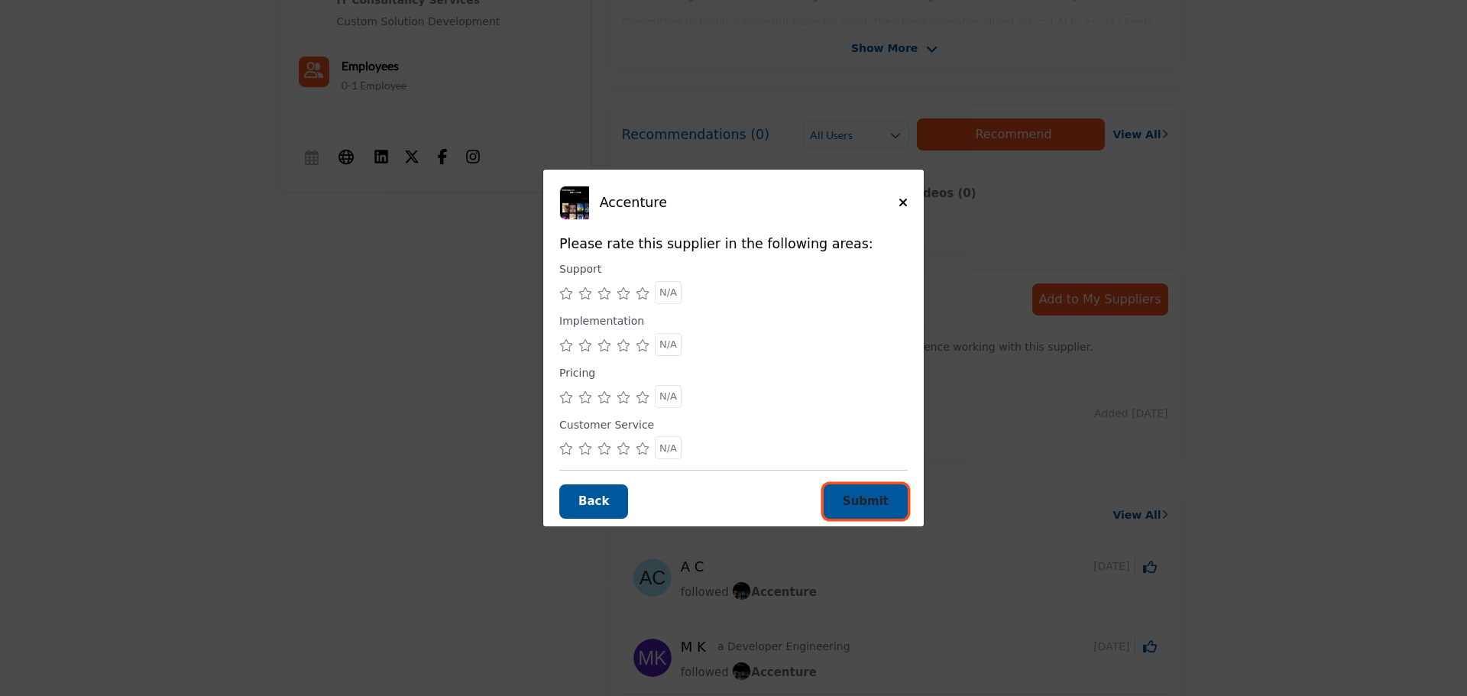
click at [864, 492] on button "Submit" at bounding box center [865, 501] width 84 height 34
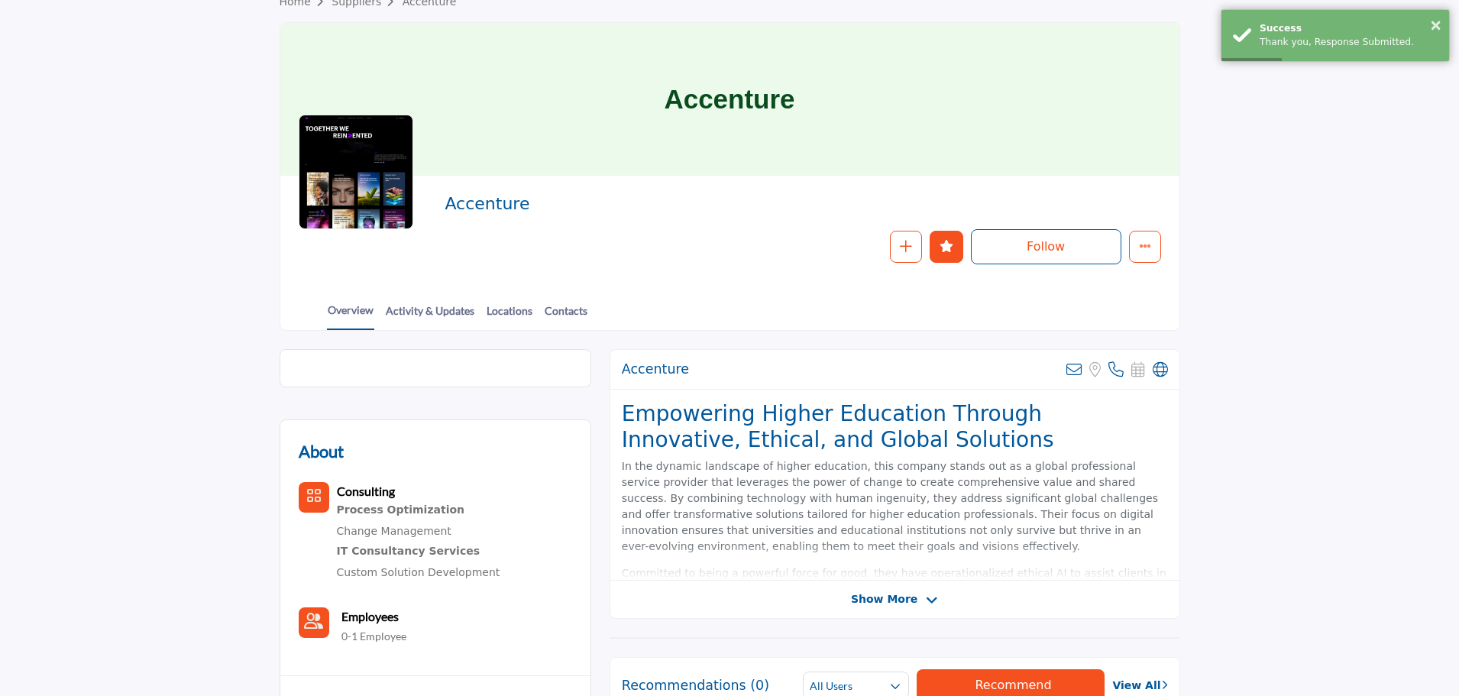
scroll to position [0, 0]
